Goal: Task Accomplishment & Management: Use online tool/utility

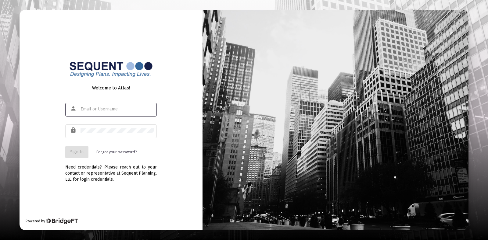
type input "[EMAIL_ADDRESS][DOMAIN_NAME]"
click at [85, 151] on button "Sign In" at bounding box center [76, 152] width 23 height 12
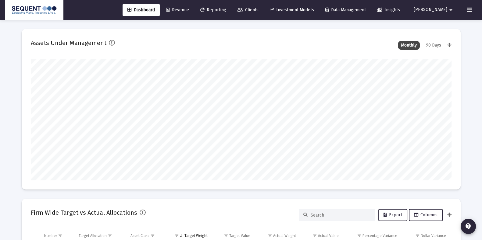
scroll to position [122, 226]
click at [225, 11] on span "Reporting" at bounding box center [213, 9] width 26 height 5
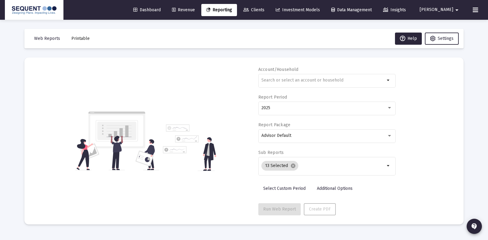
click at [193, 10] on span "Revenue" at bounding box center [183, 9] width 23 height 5
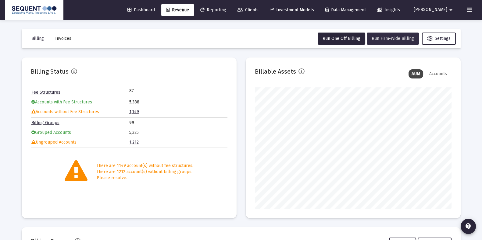
click at [384, 41] on span "Run Firm-Wide Billing" at bounding box center [392, 38] width 42 height 5
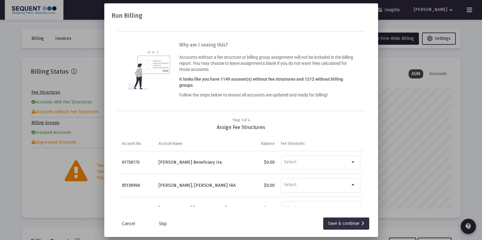
click at [338, 226] on div "Save & continue" at bounding box center [346, 224] width 36 height 12
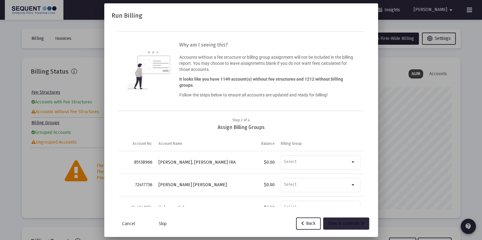
click at [338, 226] on div "Save & continue" at bounding box center [346, 224] width 36 height 12
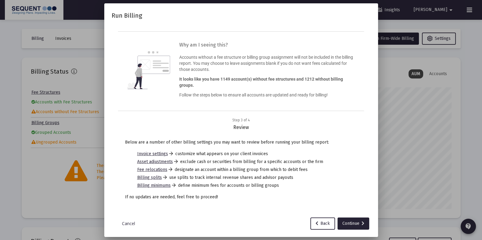
click at [338, 226] on button "Continue" at bounding box center [353, 224] width 32 height 12
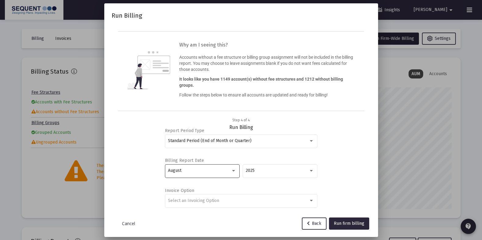
click at [213, 168] on div "August" at bounding box center [202, 170] width 68 height 15
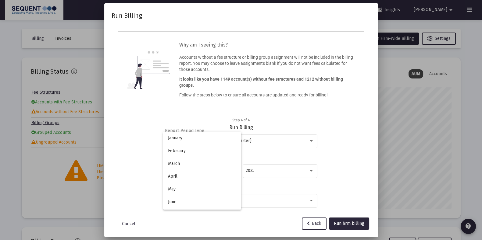
scroll to position [57, 0]
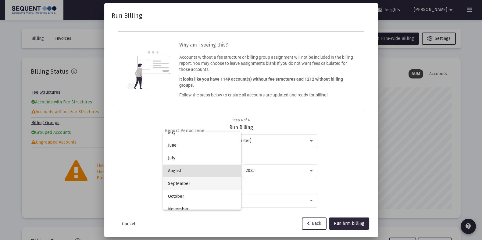
click at [210, 185] on span "September" at bounding box center [202, 184] width 68 height 13
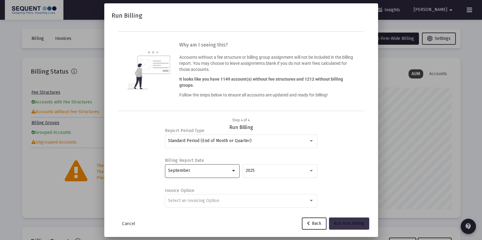
click at [342, 223] on span "Run firm billing" at bounding box center [349, 223] width 30 height 5
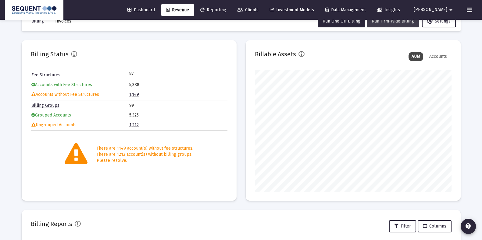
scroll to position [0, 0]
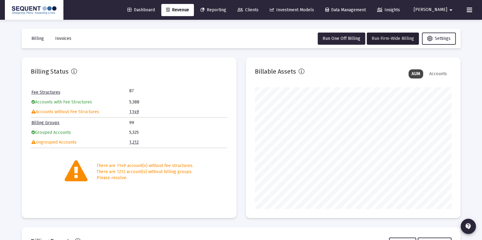
click at [471, 17] on div "Dashboard Revenue Reporting Clients Investment Models Data Management Insights …" at bounding box center [241, 10] width 472 height 20
click at [470, 12] on icon at bounding box center [469, 9] width 5 height 7
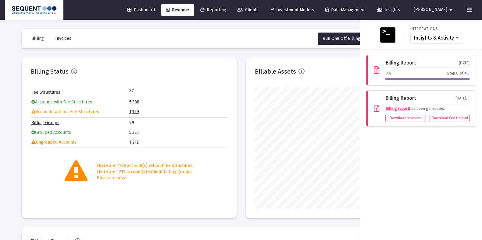
click at [231, 47] on div at bounding box center [241, 120] width 482 height 240
